Goal: Use online tool/utility: Utilize a website feature to perform a specific function

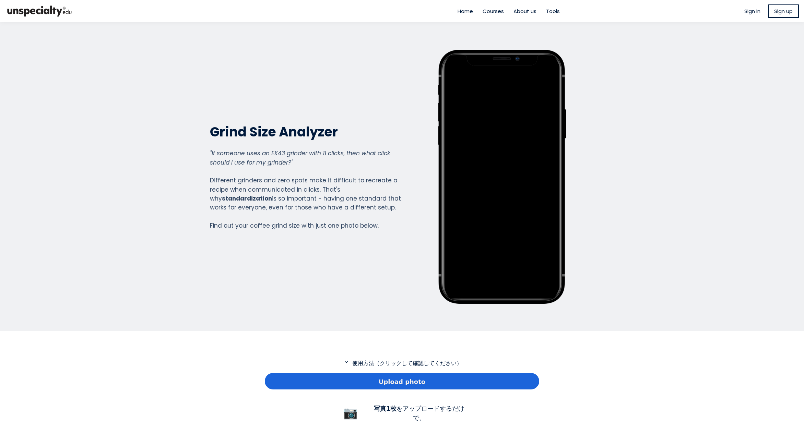
scroll to position [496, 274]
click at [417, 377] on span "Upload photo" at bounding box center [402, 381] width 47 height 9
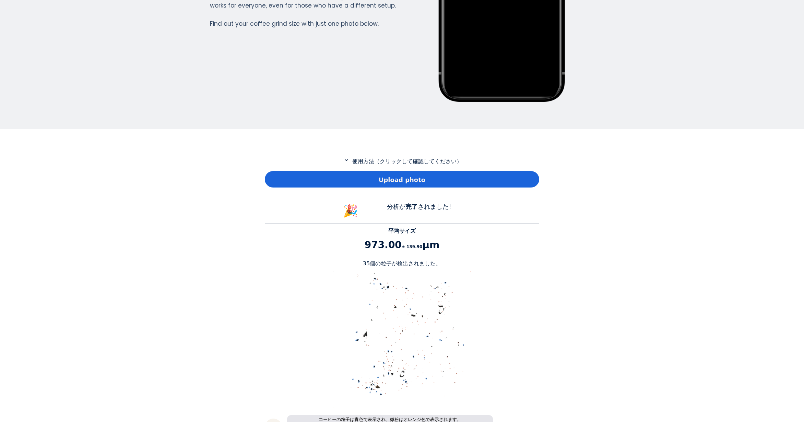
scroll to position [206, 0]
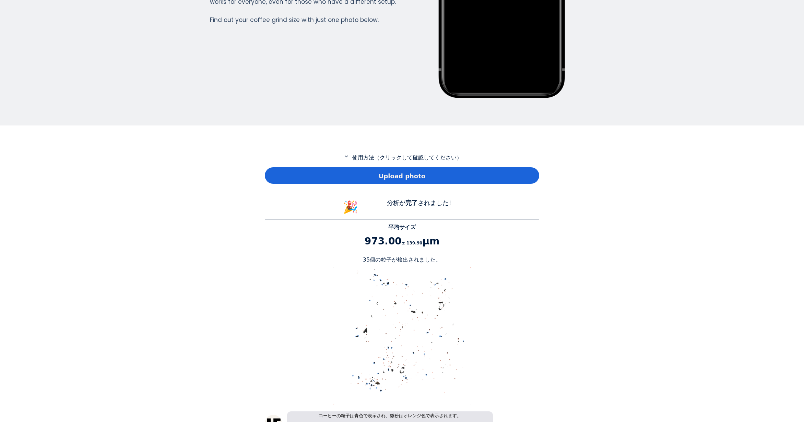
click at [368, 261] on p "35個の粒子が検出されました。" at bounding box center [402, 260] width 274 height 8
copy p "35"
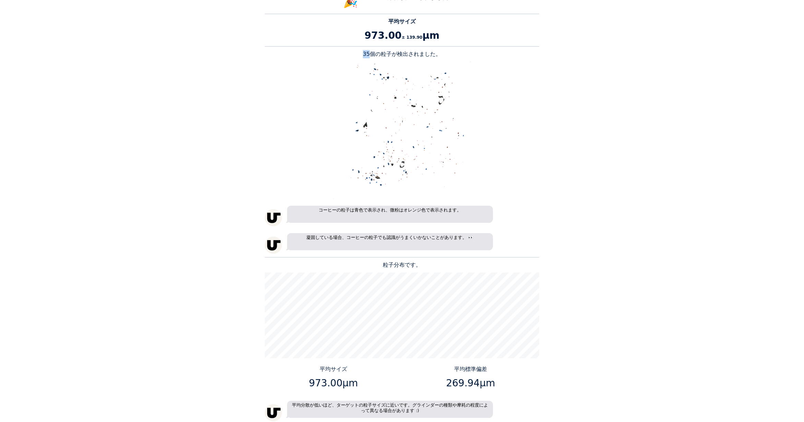
scroll to position [515, 0]
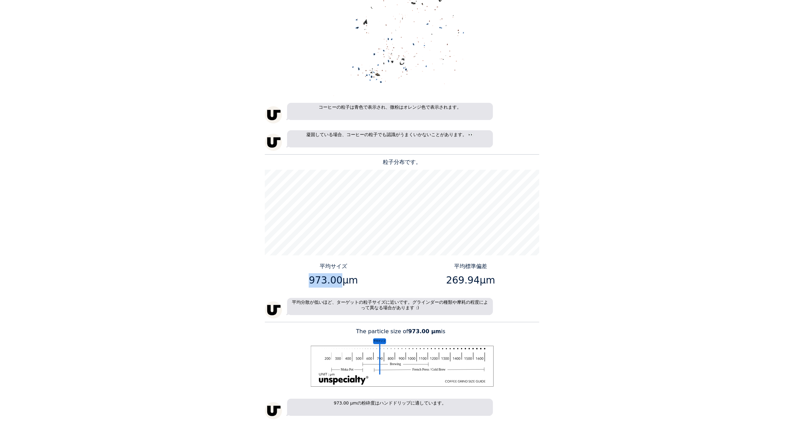
drag, startPoint x: 338, startPoint y: 282, endPoint x: 312, endPoint y: 280, distance: 25.8
click at [312, 280] on p "973.00μm" at bounding box center [334, 280] width 132 height 14
copy p "973.00"
drag, startPoint x: 474, startPoint y: 280, endPoint x: 450, endPoint y: 281, distance: 24.7
click at [450, 281] on p "269.94μm" at bounding box center [471, 280] width 132 height 14
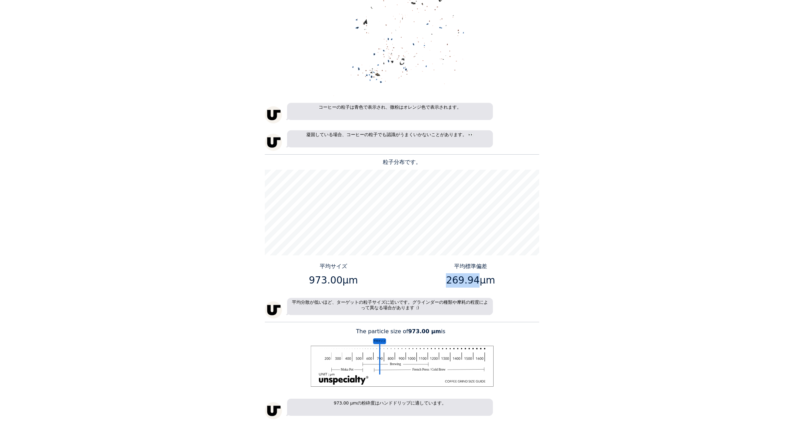
copy p "269.94"
